Goal: Find contact information: Find contact information

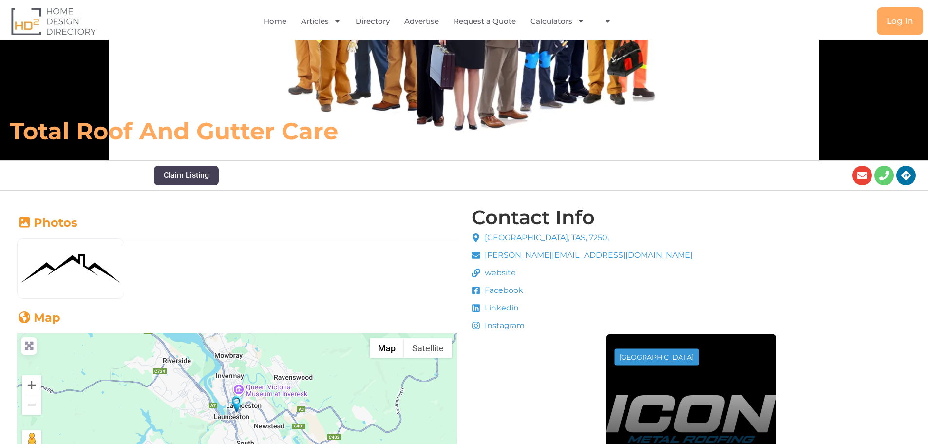
click at [518, 254] on span "[PERSON_NAME][EMAIL_ADDRESS][DOMAIN_NAME]" at bounding box center [587, 256] width 211 height 12
click at [553, 256] on span "[PERSON_NAME][EMAIL_ADDRESS][DOMAIN_NAME]" at bounding box center [587, 256] width 211 height 12
